Goal: Task Accomplishment & Management: Complete application form

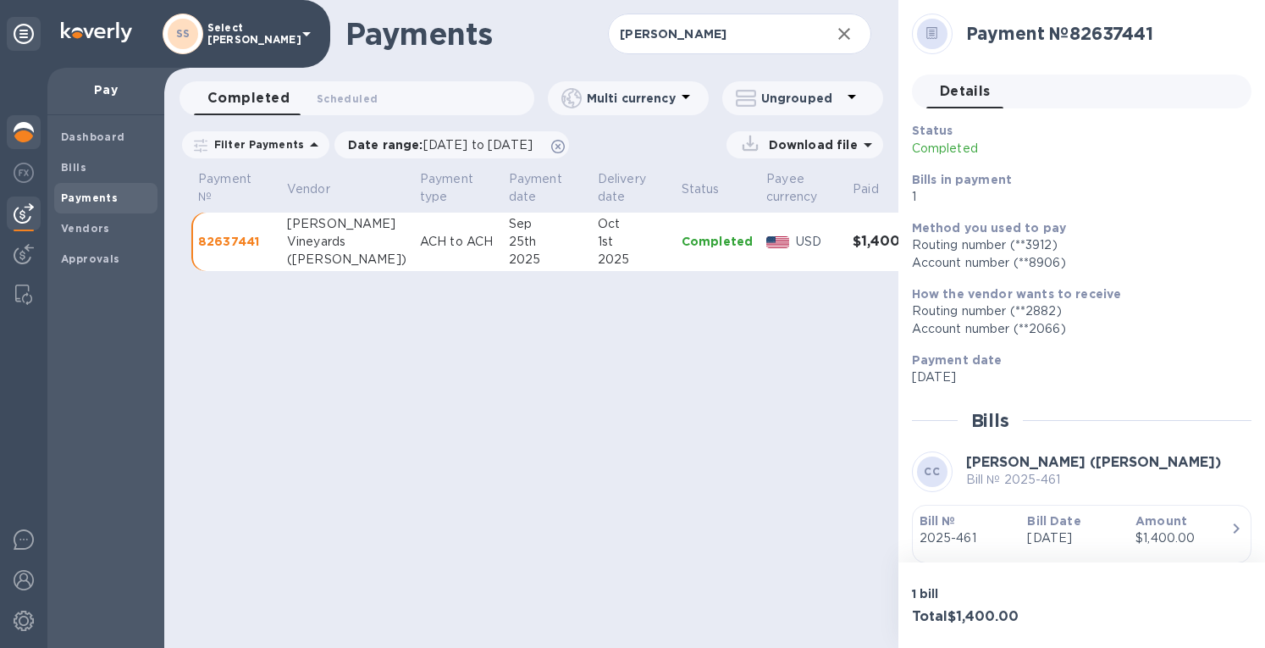
click at [14, 129] on img at bounding box center [24, 132] width 20 height 20
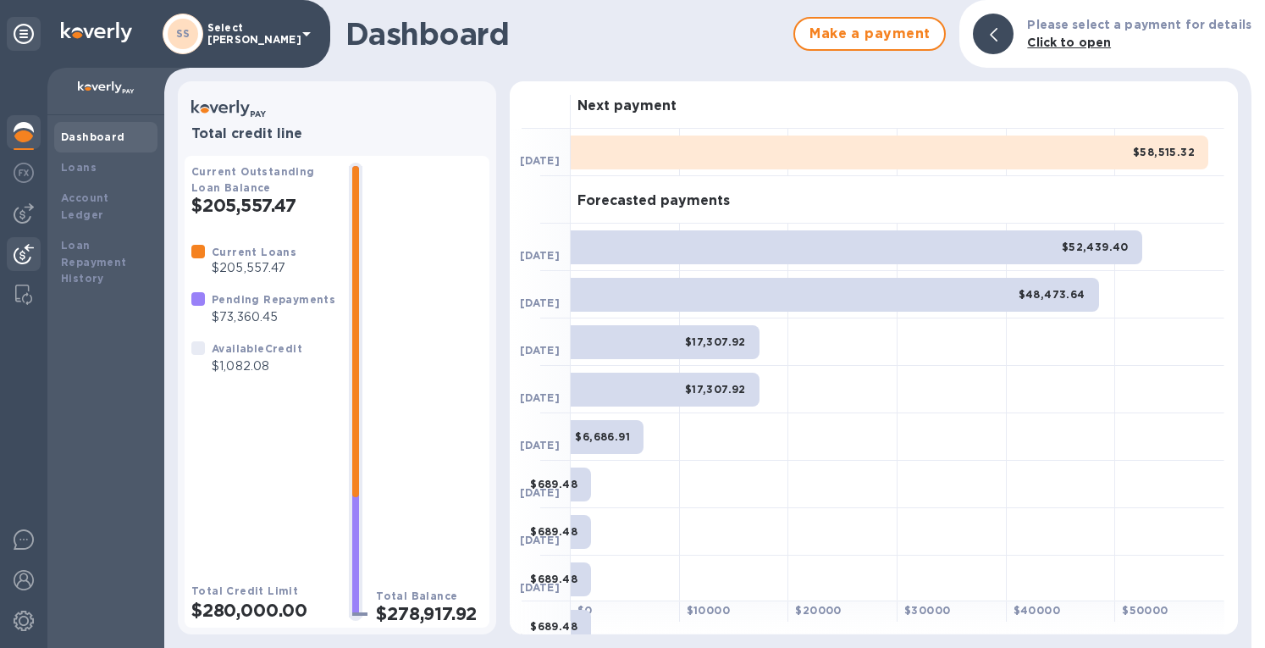
click at [24, 252] on img at bounding box center [24, 254] width 20 height 20
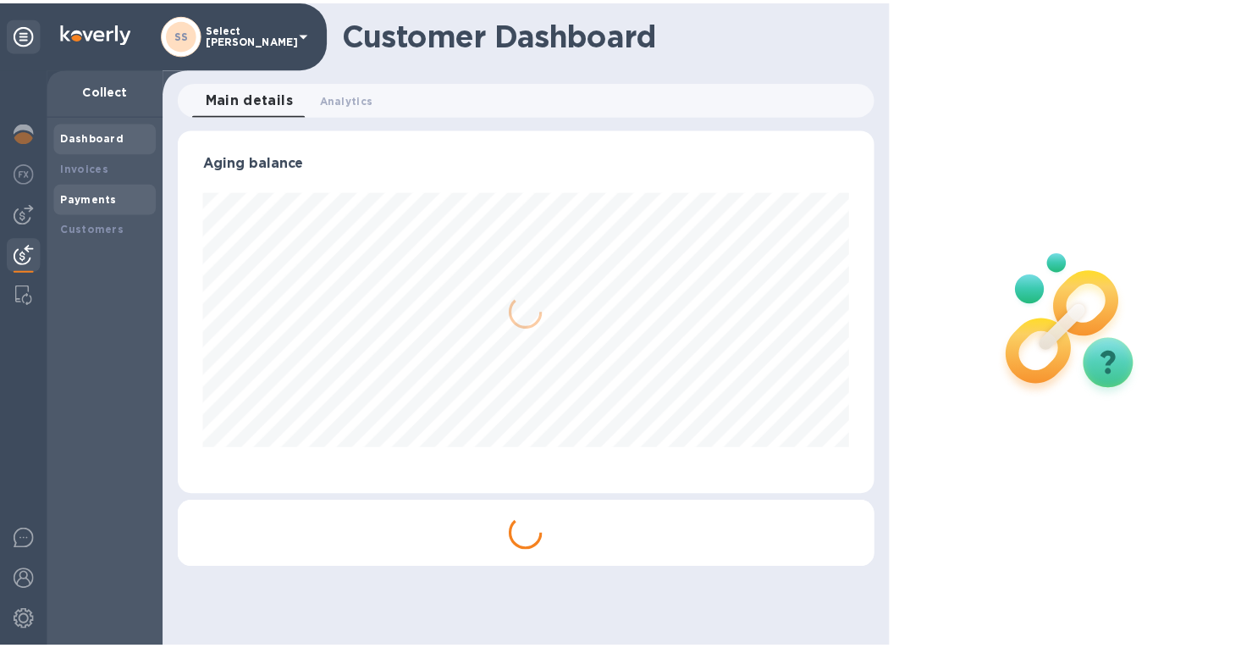
scroll to position [366, 696]
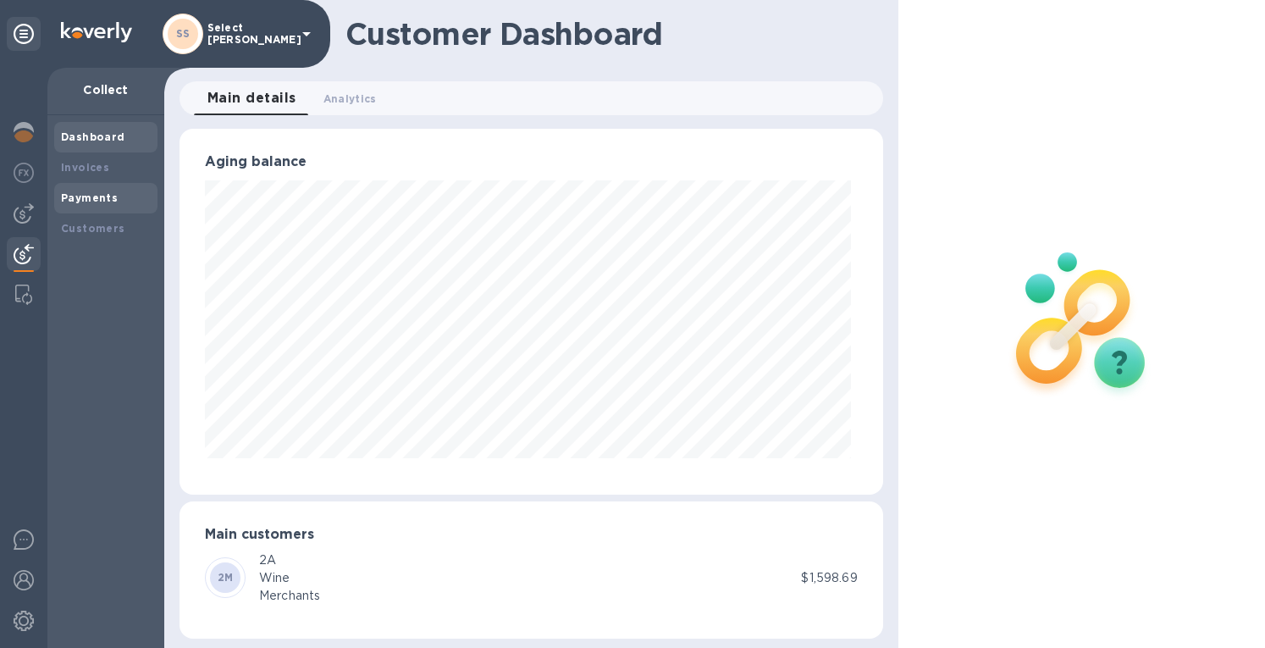
click at [76, 199] on b "Payments" at bounding box center [89, 197] width 57 height 13
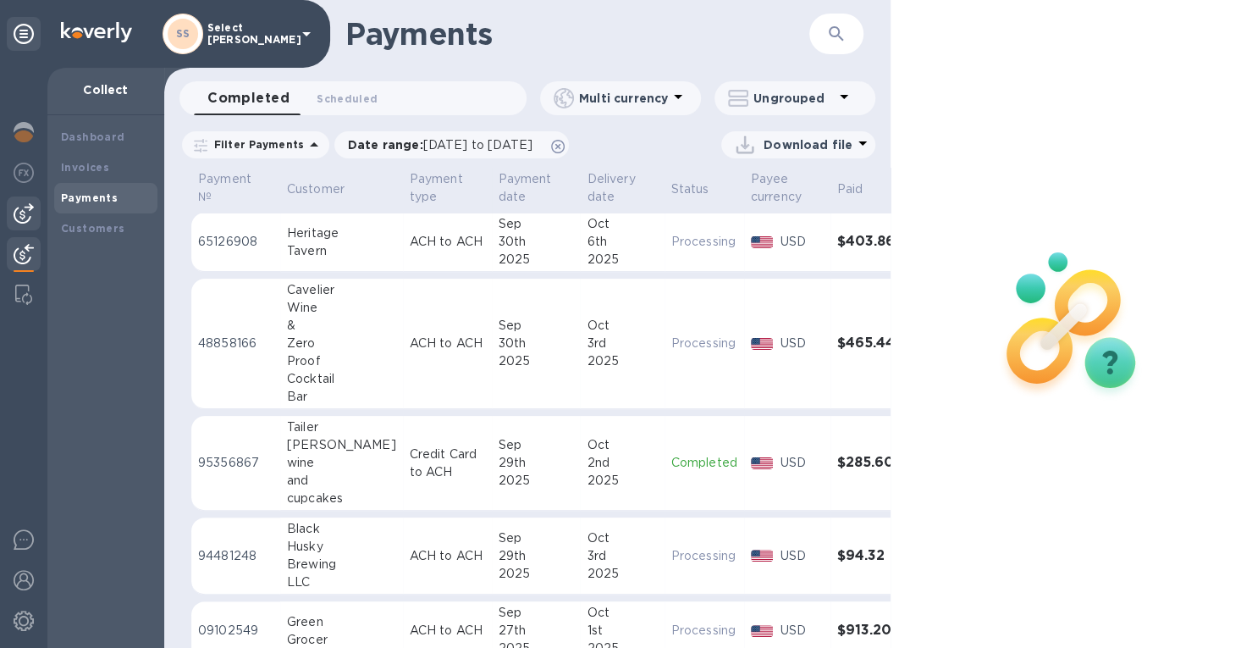
click at [18, 202] on div at bounding box center [24, 213] width 34 height 34
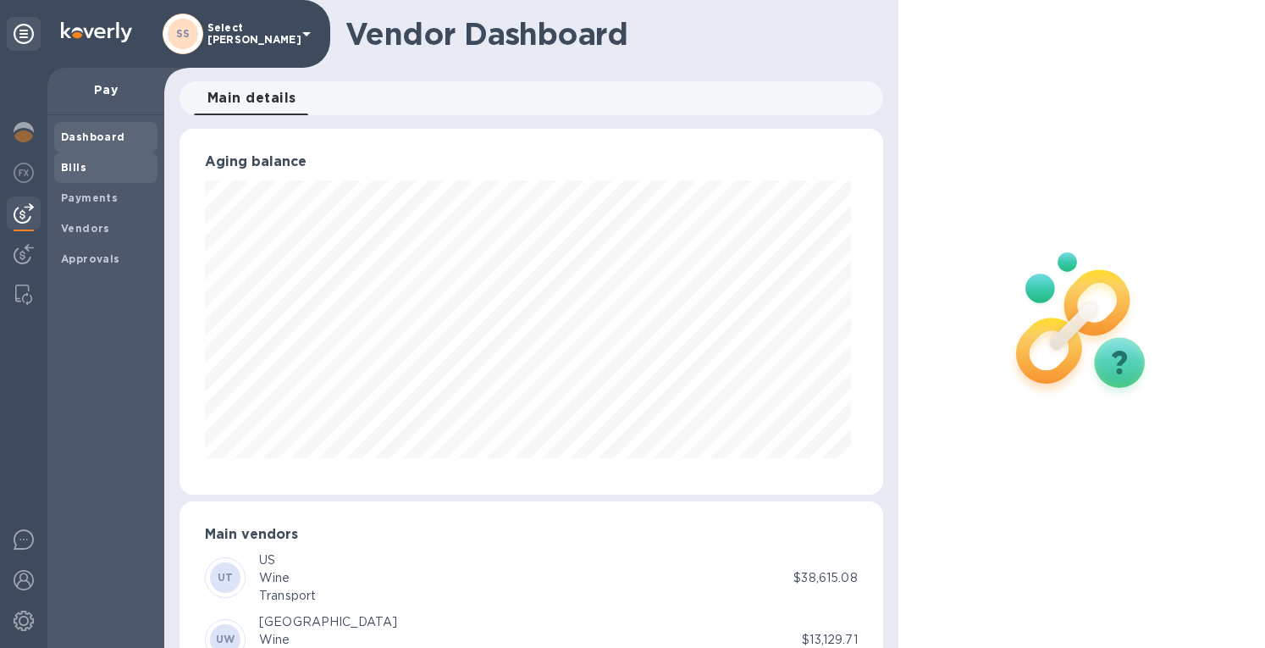
scroll to position [366, 696]
click at [80, 160] on span "Bills" at bounding box center [73, 167] width 25 height 17
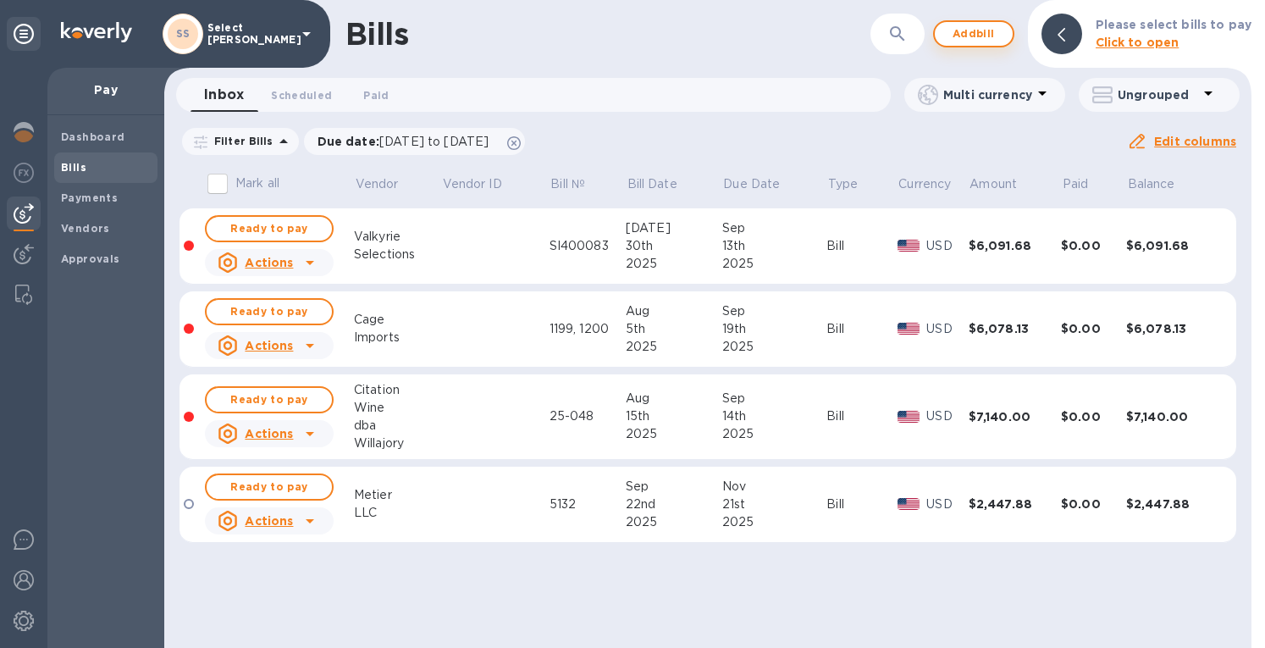
click at [986, 28] on span "Add bill" at bounding box center [973, 34] width 51 height 20
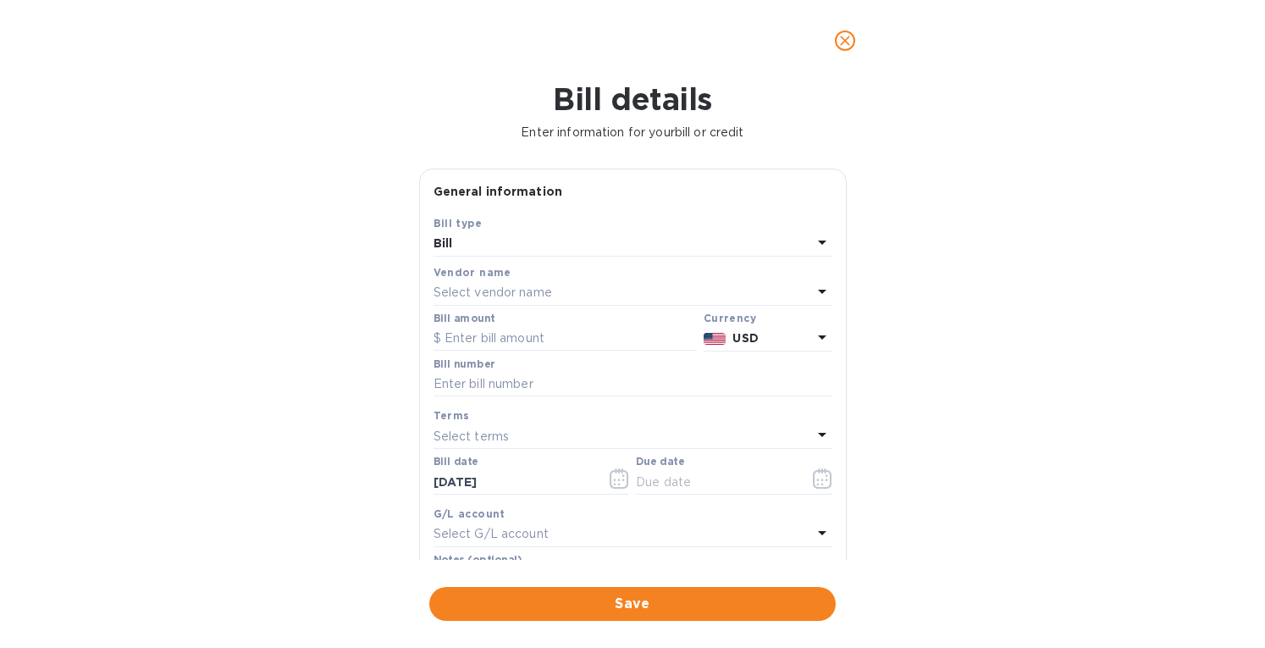
click at [481, 289] on p "Select vendor name" at bounding box center [493, 293] width 119 height 18
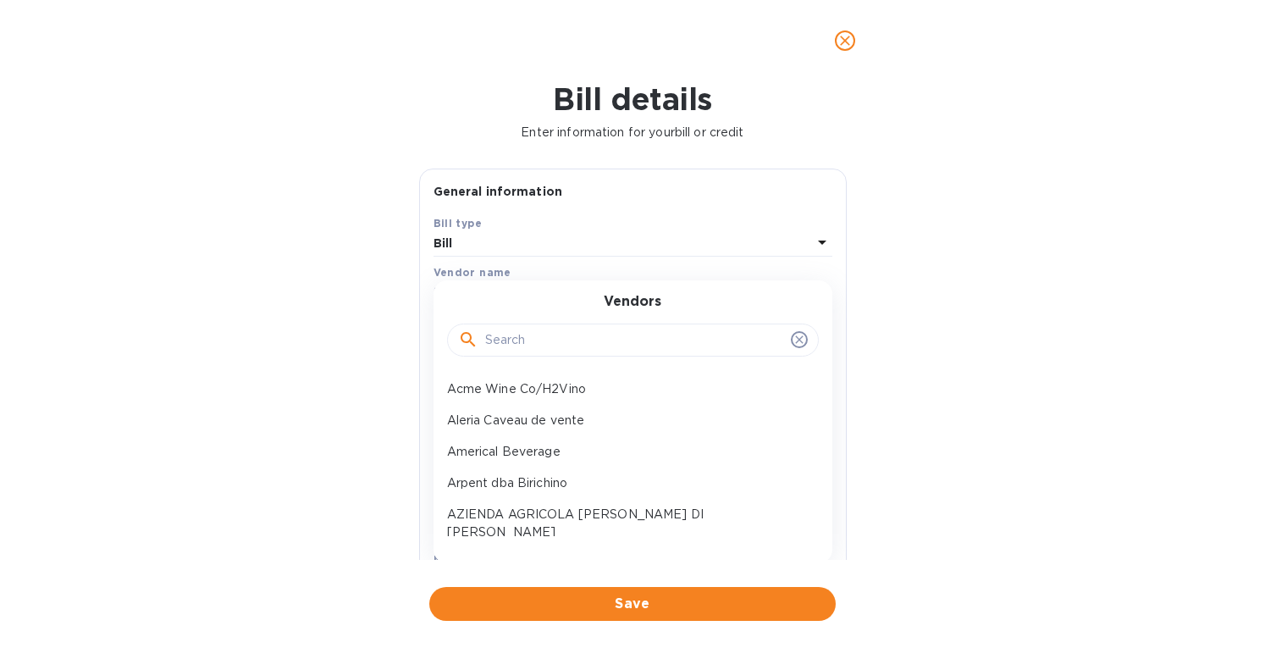
click at [492, 338] on input "text" at bounding box center [634, 340] width 299 height 25
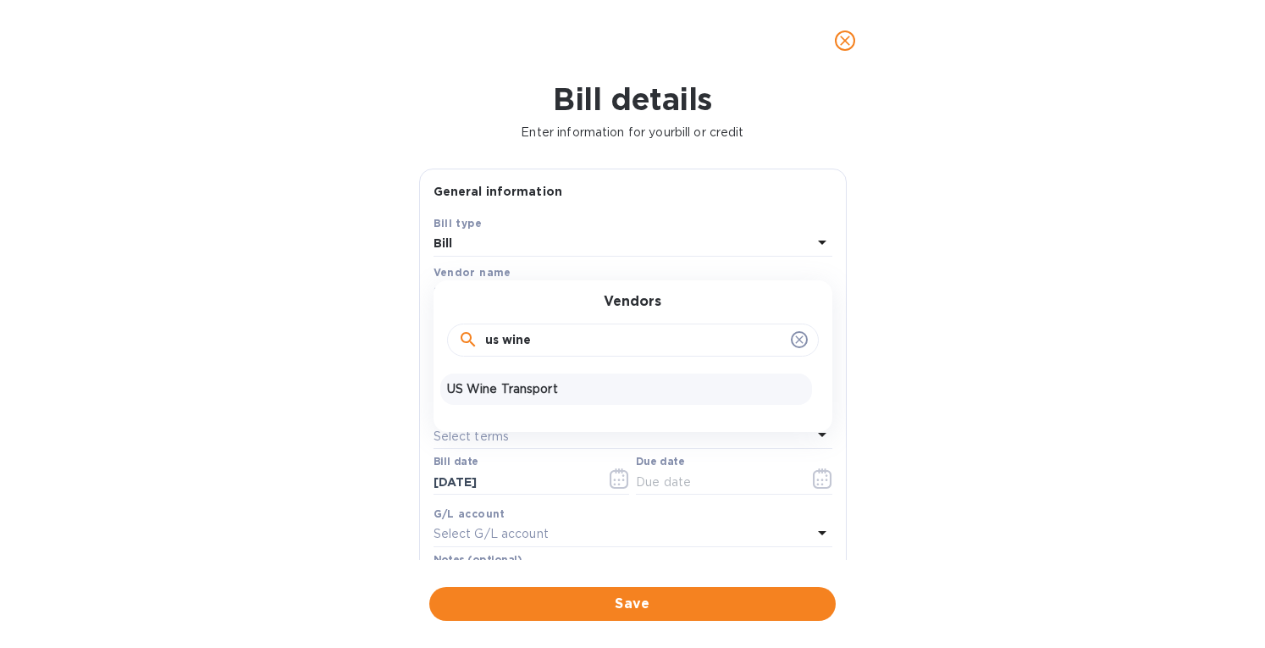
type input "us wine"
click at [495, 393] on p "US Wine Transport" at bounding box center [626, 389] width 358 height 18
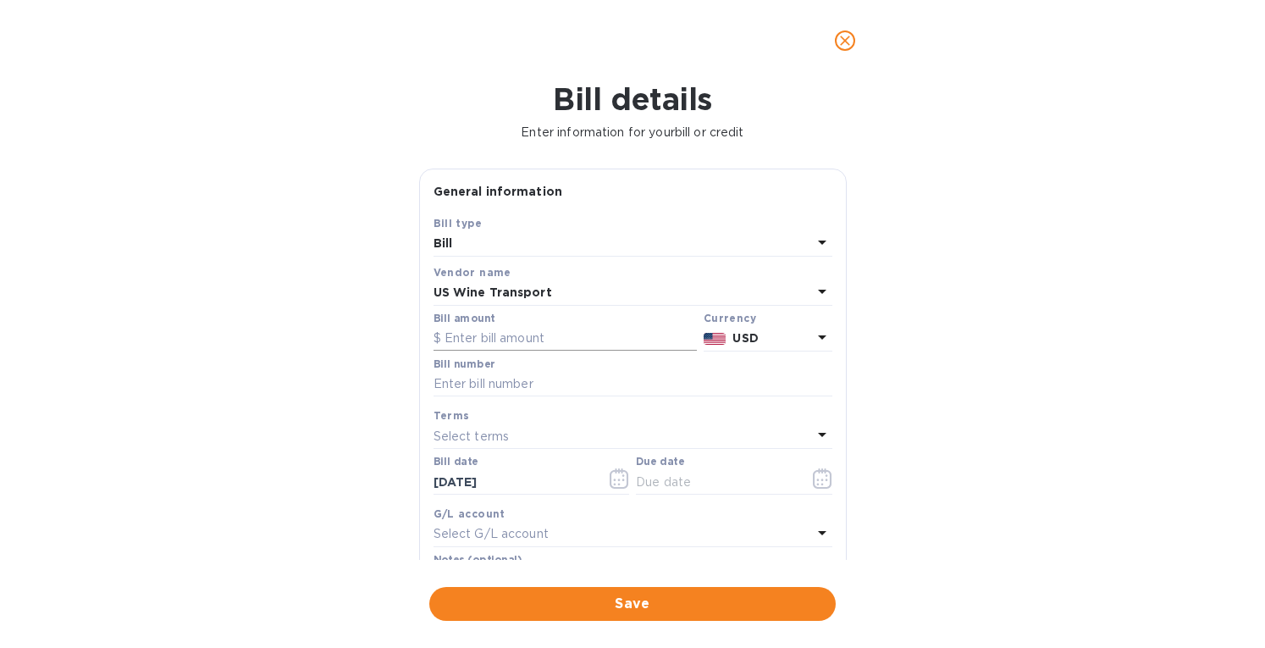
click at [461, 333] on input "text" at bounding box center [565, 338] width 263 height 25
type input "988.65"
click at [471, 382] on input "text" at bounding box center [633, 384] width 399 height 25
paste input "M35320-INTL"
type input "M35320-INTL"
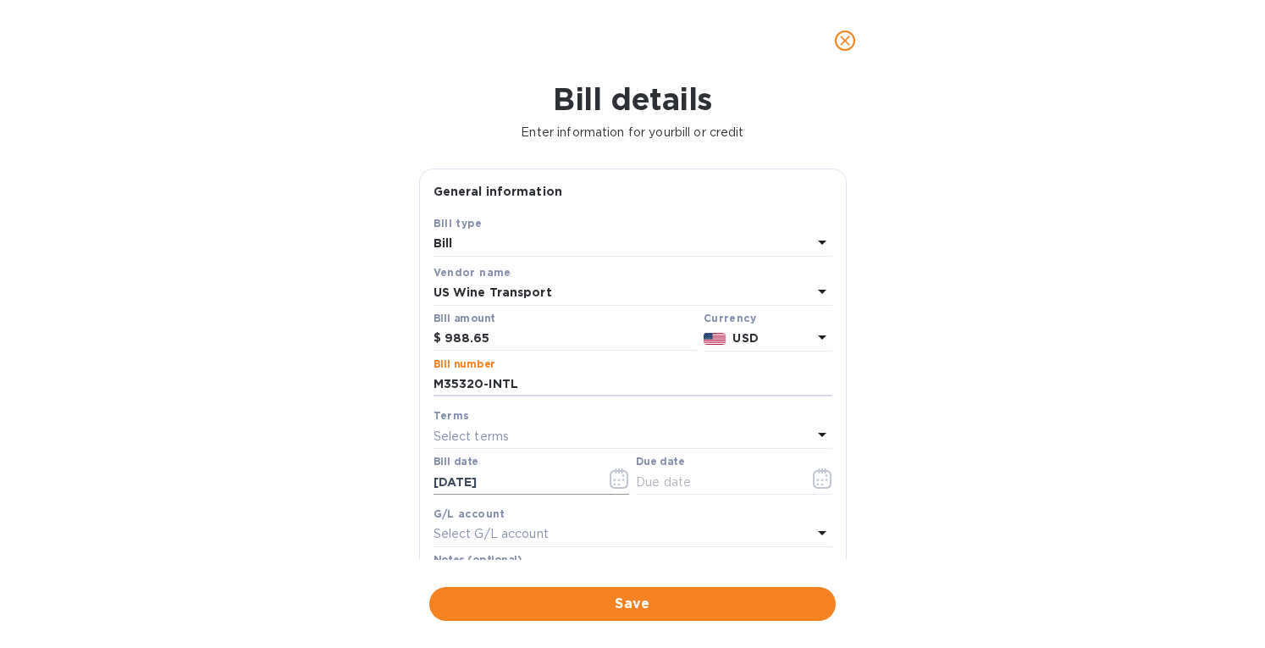
click at [519, 488] on input "[DATE]" at bounding box center [514, 481] width 160 height 25
click at [623, 472] on icon "button" at bounding box center [619, 478] width 19 height 20
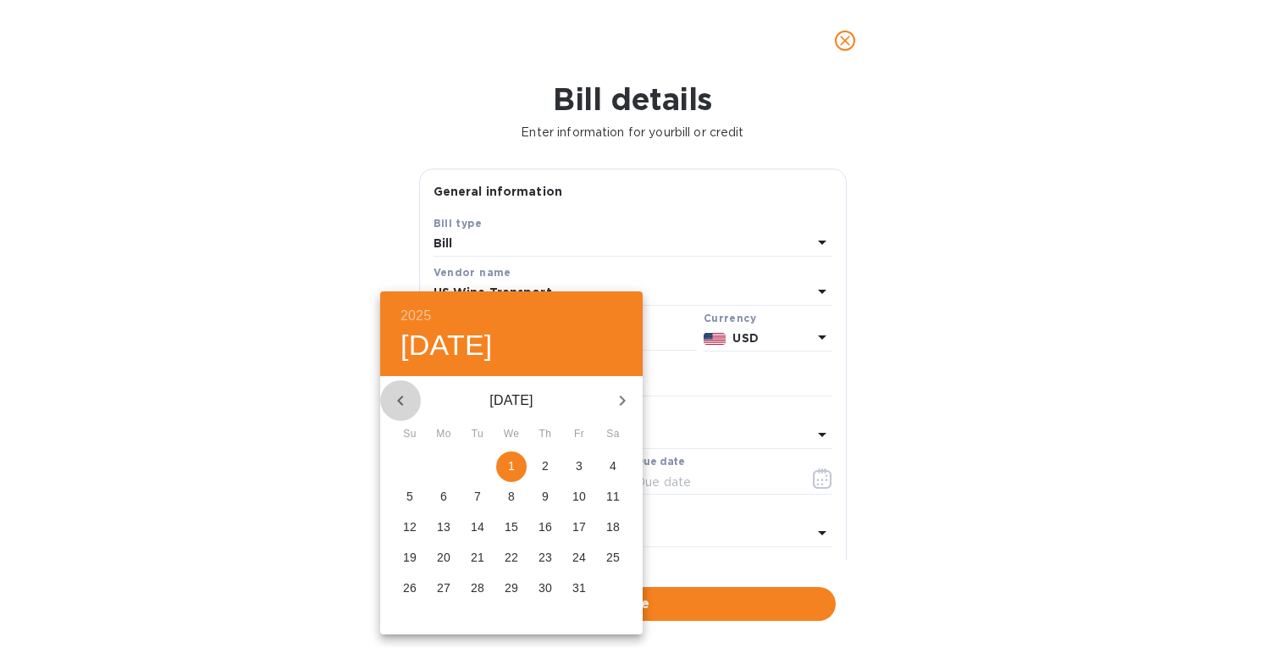
drag, startPoint x: 408, startPoint y: 394, endPoint x: 406, endPoint y: 446, distance: 52.5
click at [408, 394] on icon "button" at bounding box center [400, 400] width 20 height 20
click at [450, 580] on span "29" at bounding box center [443, 587] width 30 height 17
type input "[DATE]"
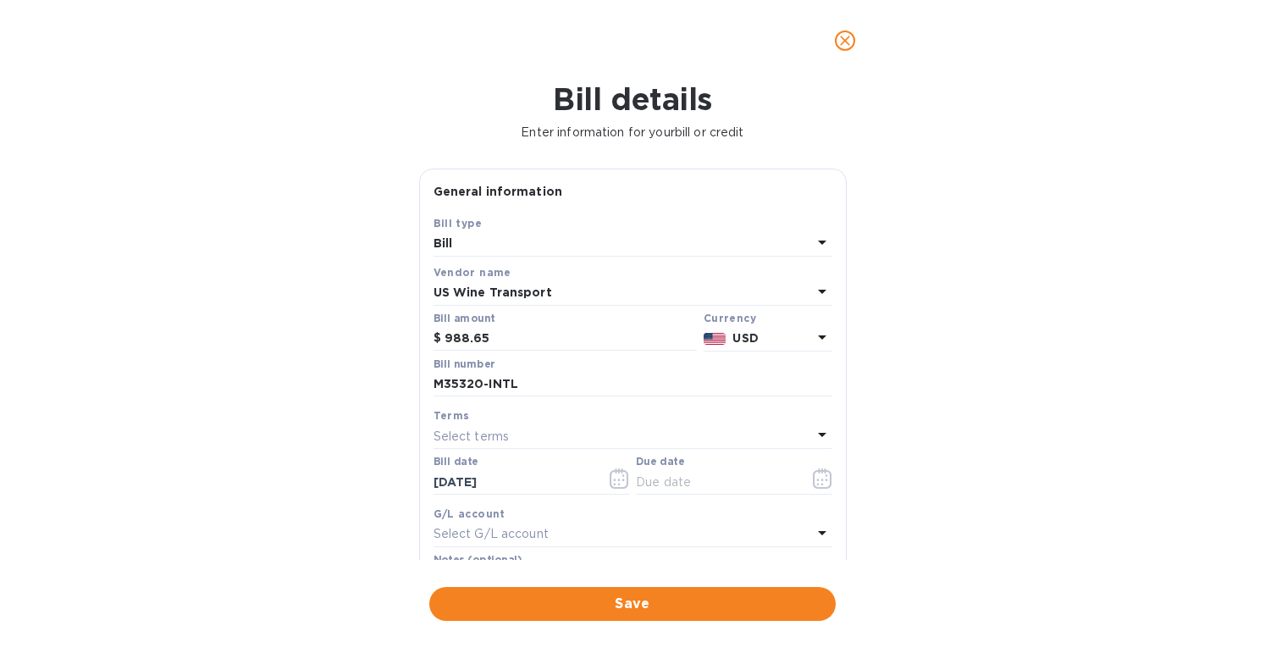
click at [492, 429] on p "Select terms" at bounding box center [472, 437] width 76 height 18
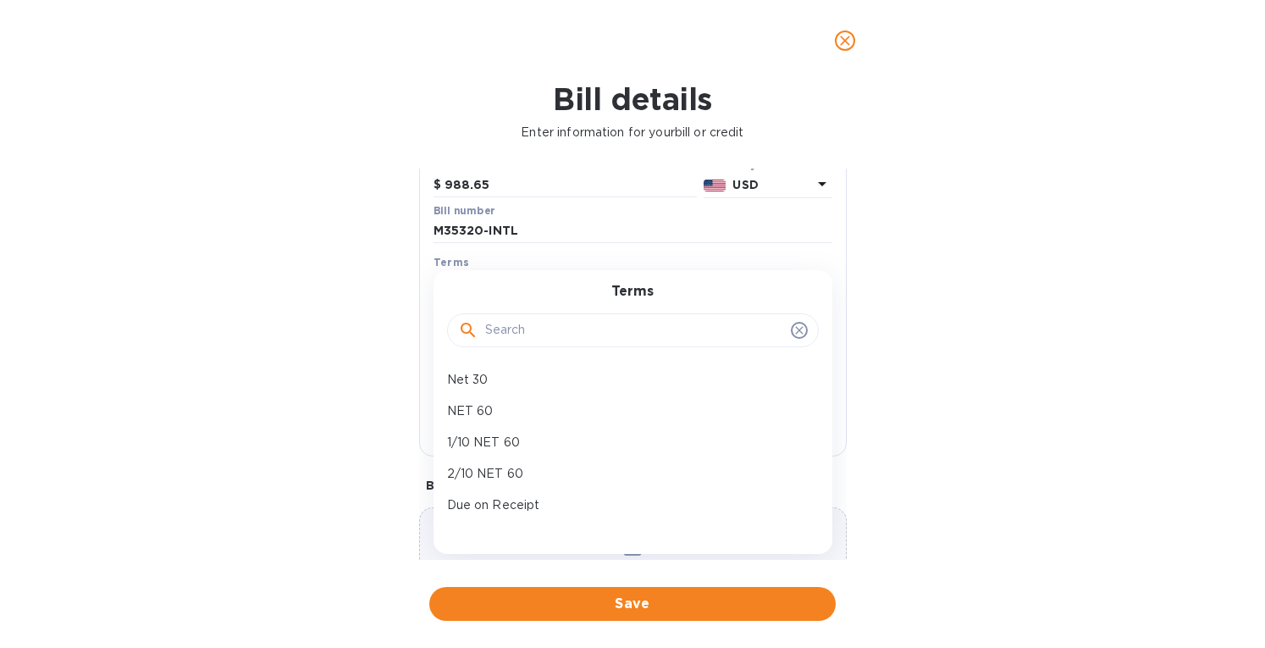
scroll to position [169, 0]
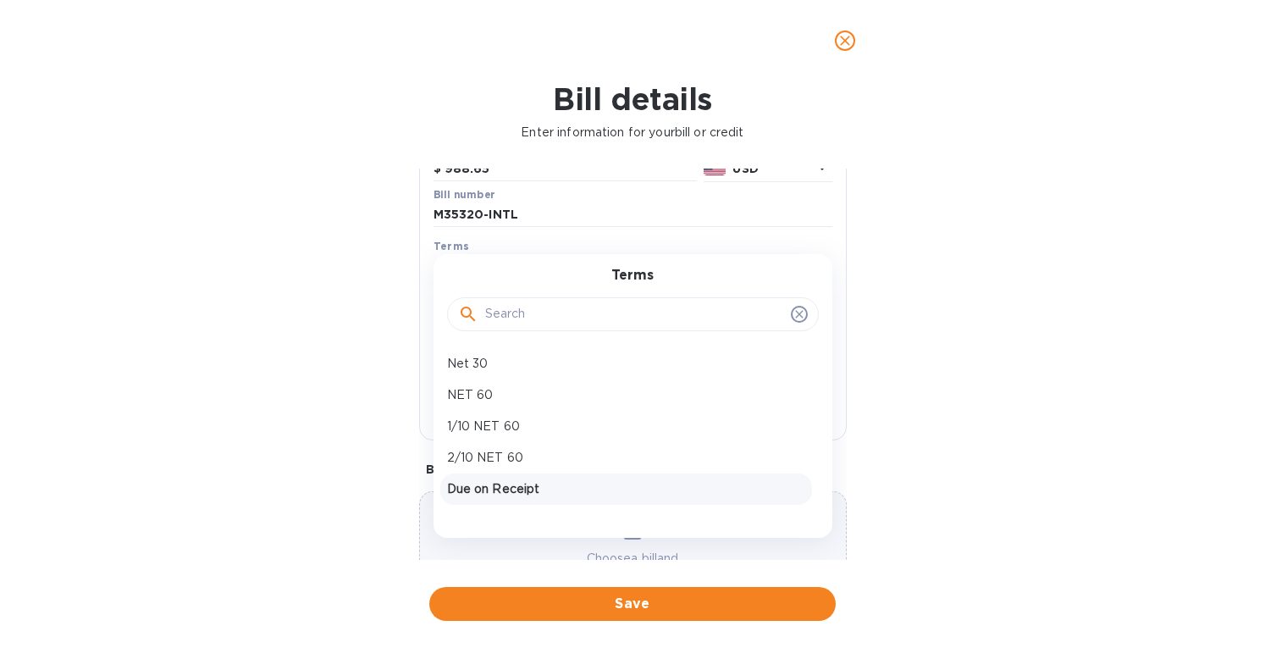
click at [495, 484] on p "Due on Receipt" at bounding box center [626, 489] width 358 height 18
type input "[DATE]"
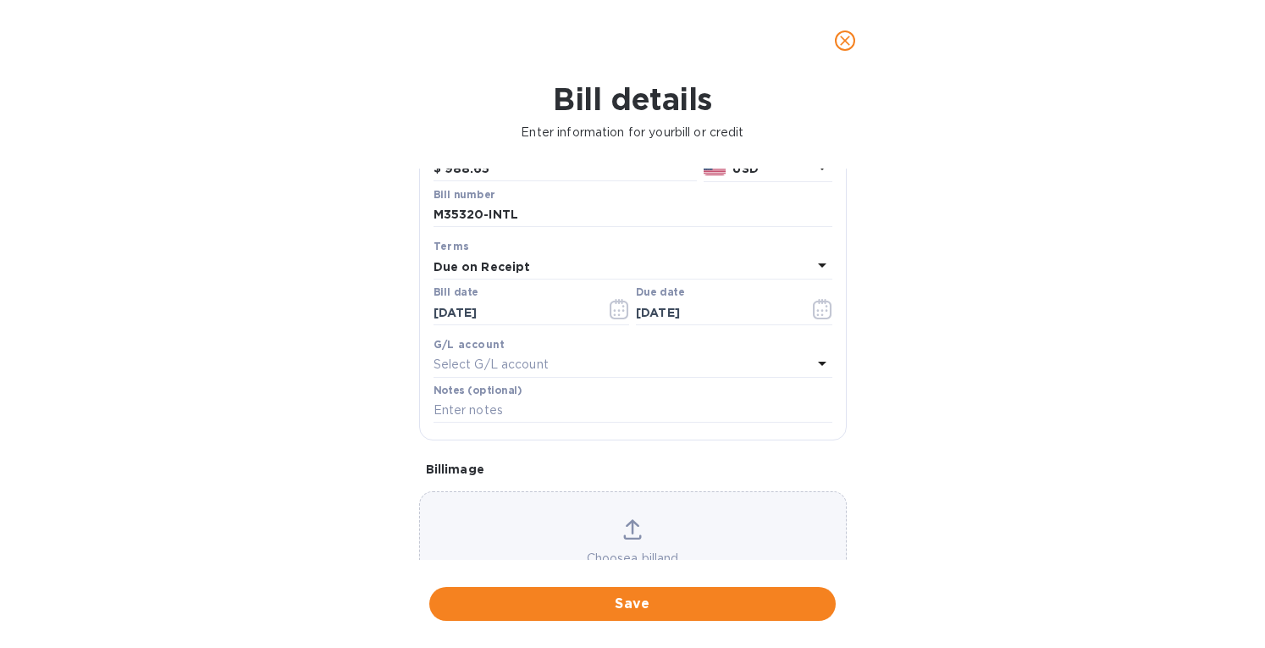
click at [663, 530] on div "Choose a bill and drag it here" at bounding box center [633, 552] width 426 height 66
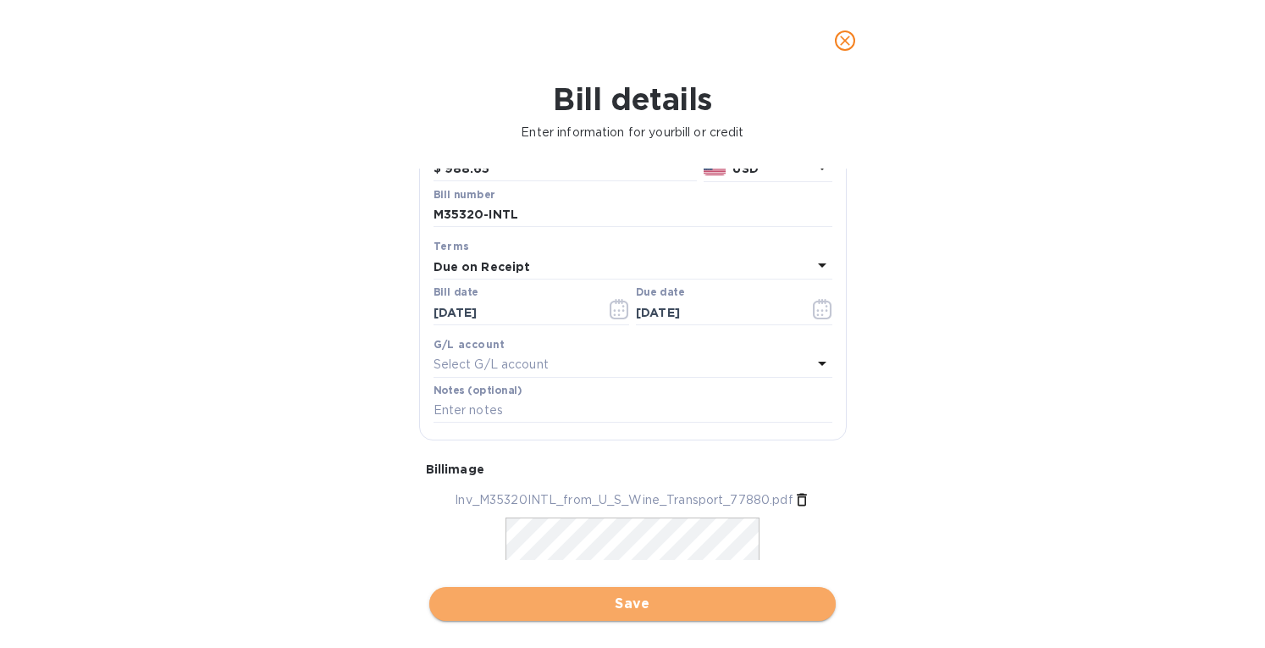
click at [589, 603] on span "Save" at bounding box center [632, 604] width 379 height 20
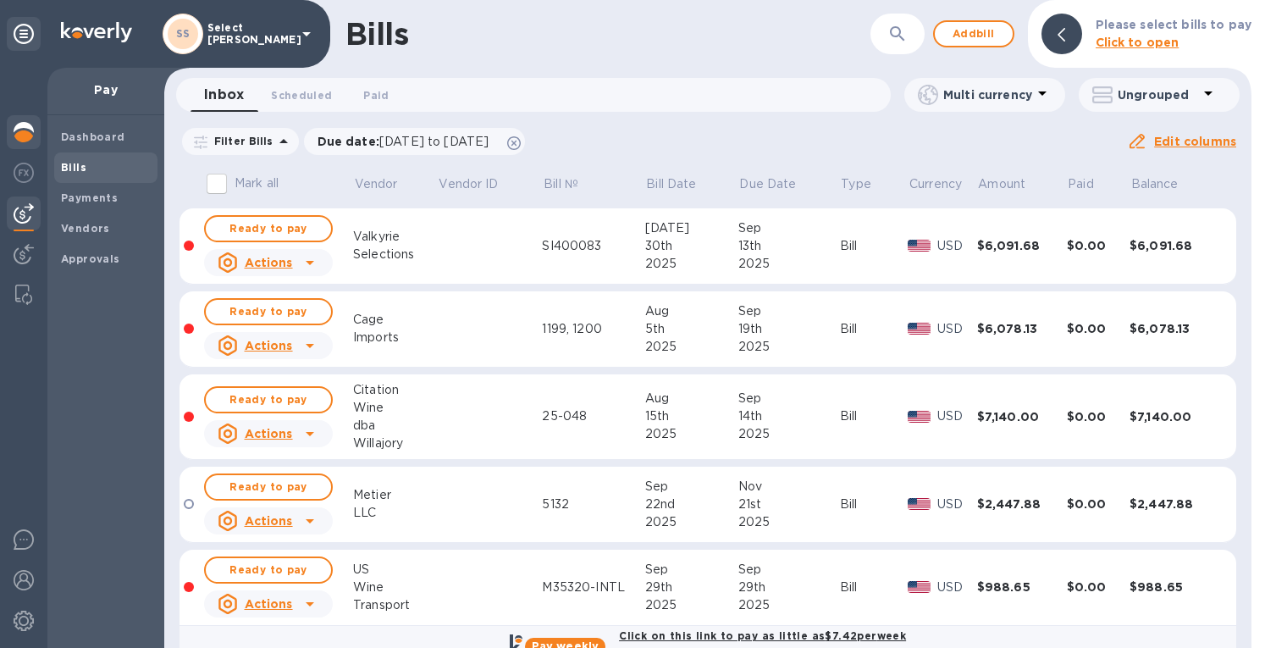
click at [26, 131] on img at bounding box center [24, 132] width 20 height 20
